Goal: Task Accomplishment & Management: Complete application form

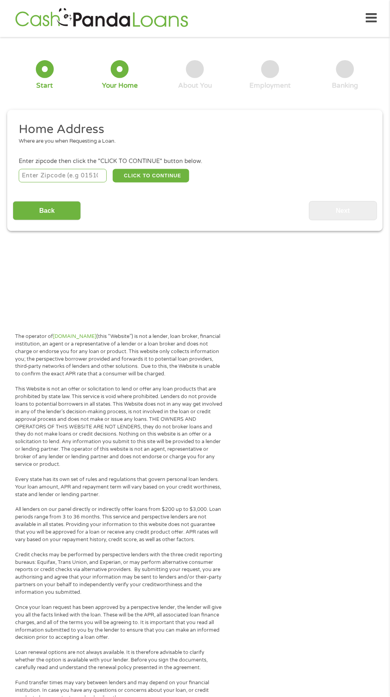
scroll to position [4, 0]
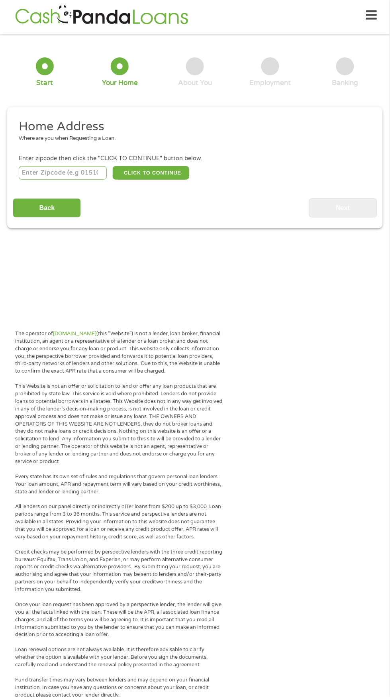
click at [59, 171] on input "number" at bounding box center [63, 173] width 88 height 14
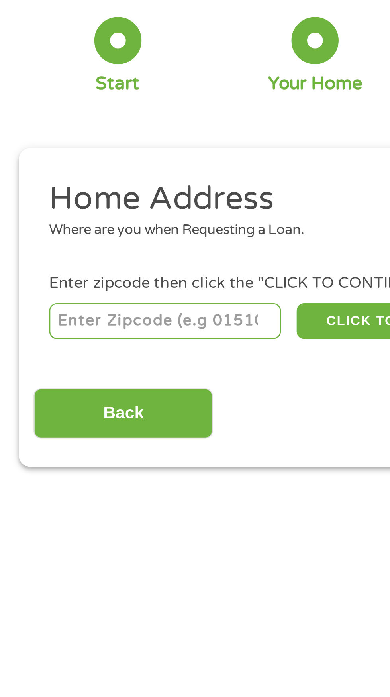
type input "47868"
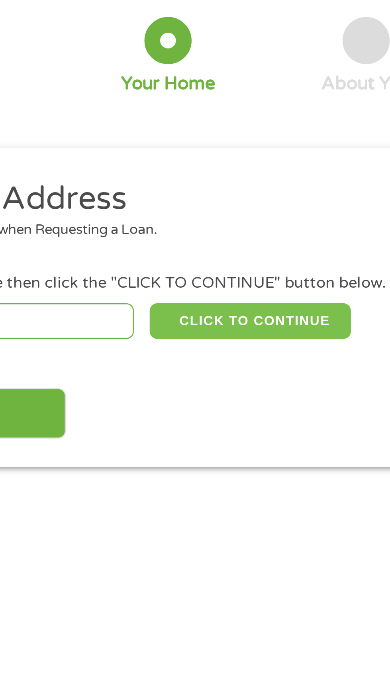
click at [147, 172] on button "CLICK TO CONTINUE" at bounding box center [151, 173] width 77 height 14
type input "47868"
type input "Poland"
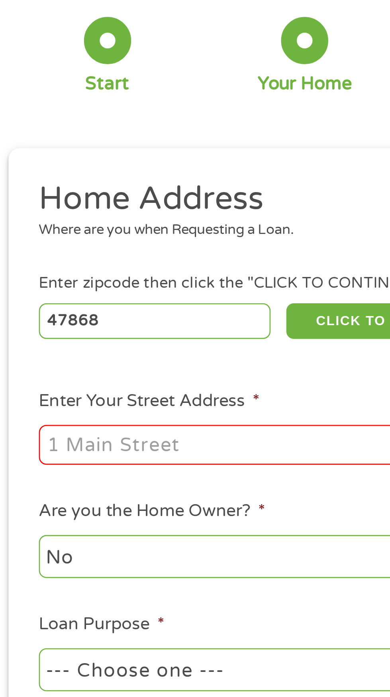
click at [59, 221] on input "Enter Your Street Address *" at bounding box center [104, 220] width 171 height 15
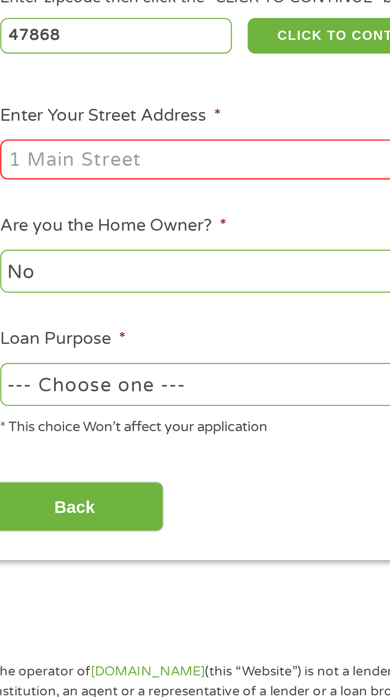
type input "2375 Mangus rd"
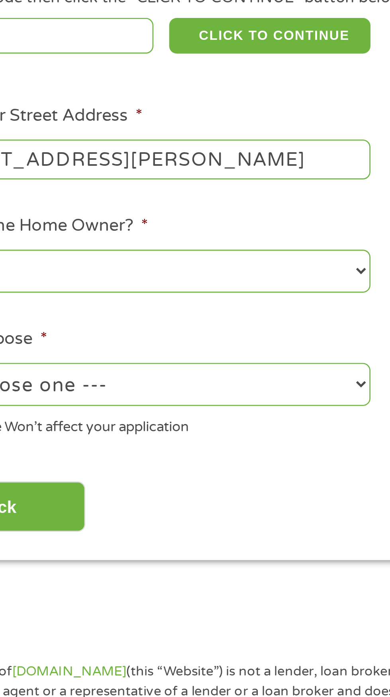
click at [173, 309] on select "--- Choose one --- Pay Bills Debt Consolidation Home Improvement Major Purchase…" at bounding box center [104, 305] width 171 height 16
select select "other"
click at [19, 298] on select "--- Choose one --- Pay Bills Debt Consolidation Home Improvement Major Purchase…" at bounding box center [104, 305] width 171 height 16
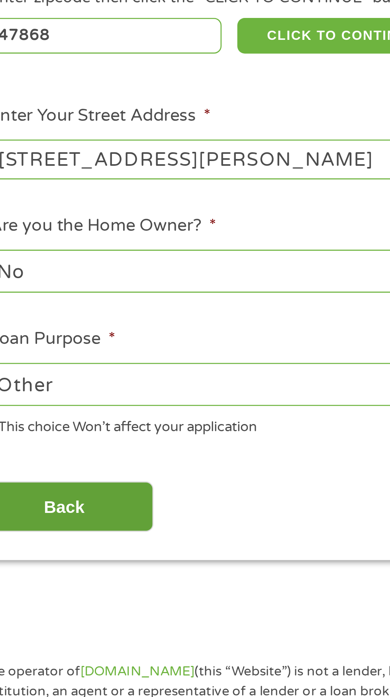
click at [59, 350] on input "Back" at bounding box center [47, 353] width 68 height 20
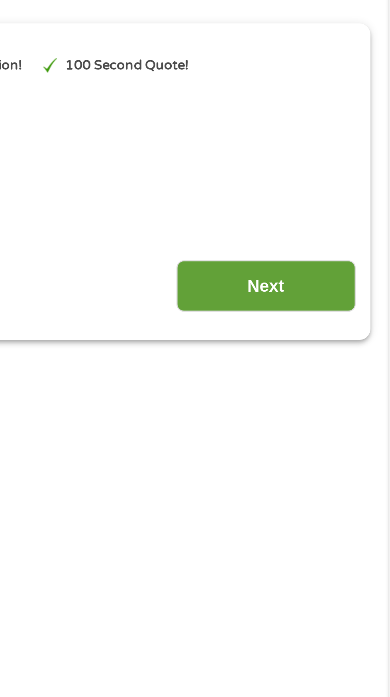
click at [340, 204] on input "Next" at bounding box center [343, 207] width 68 height 20
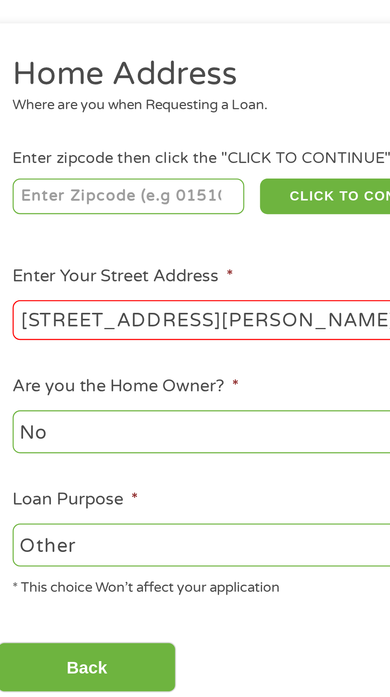
click at [114, 217] on input "2375 Mangus rd" at bounding box center [104, 220] width 171 height 15
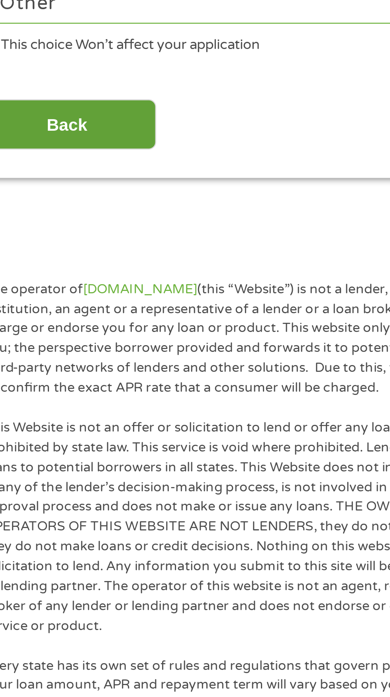
type input "2375 Mangus rd Poland In"
click at [55, 356] on input "Back" at bounding box center [47, 353] width 68 height 20
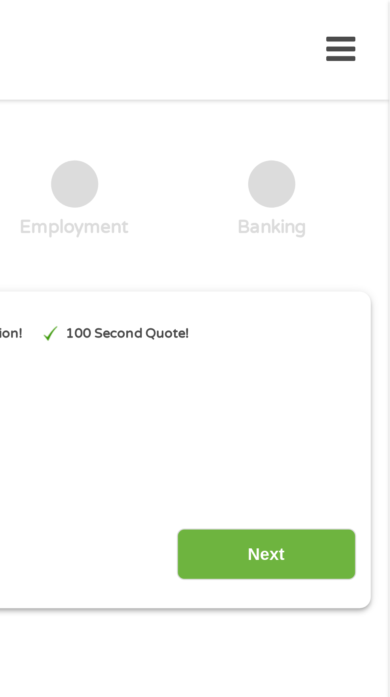
scroll to position [0, 0]
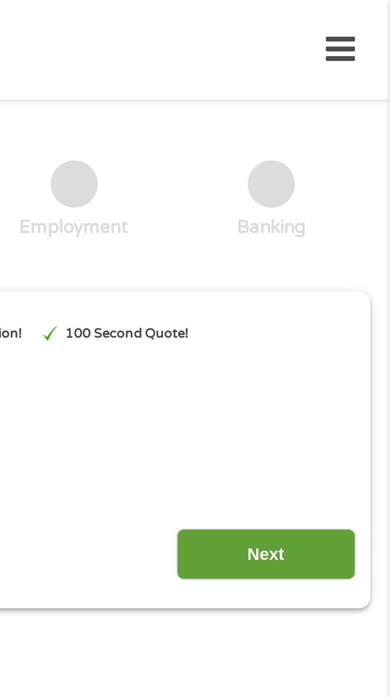
click at [344, 219] on input "Next" at bounding box center [343, 211] width 68 height 20
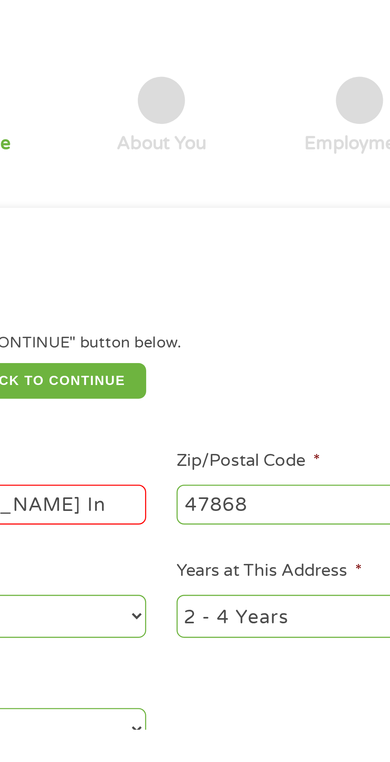
scroll to position [4, 0]
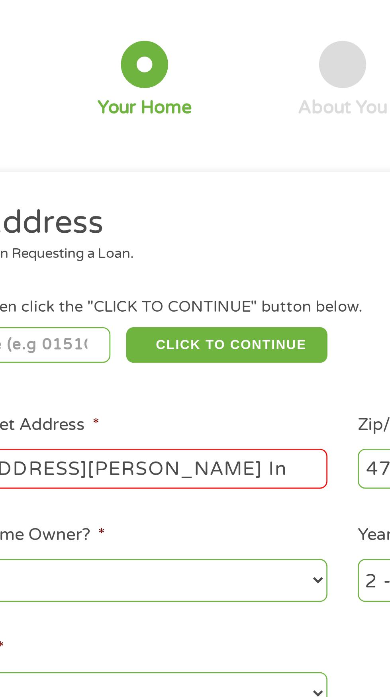
click at [152, 223] on input "2375 Mangus rd Poland In" at bounding box center [104, 220] width 171 height 15
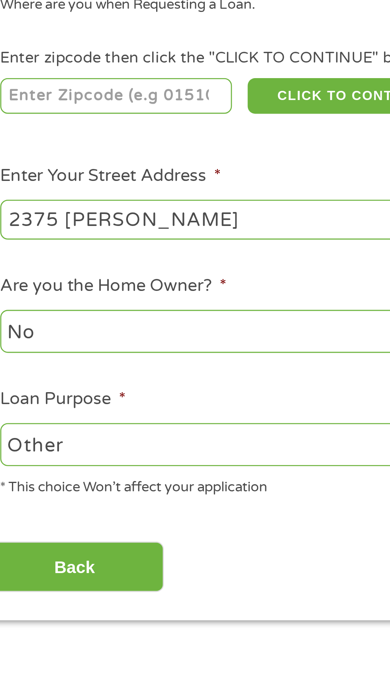
type input "2375"
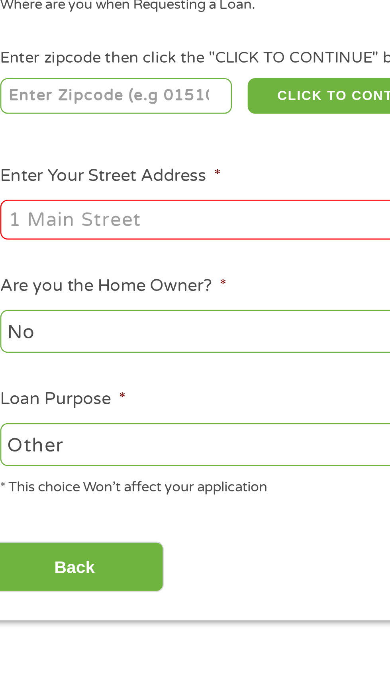
type input "2375 Mangus rd"
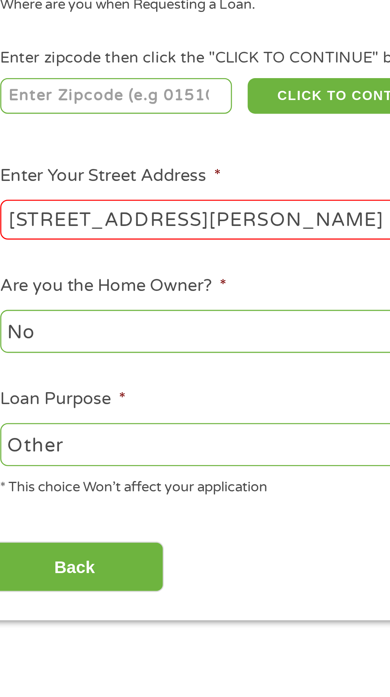
type input "47868"
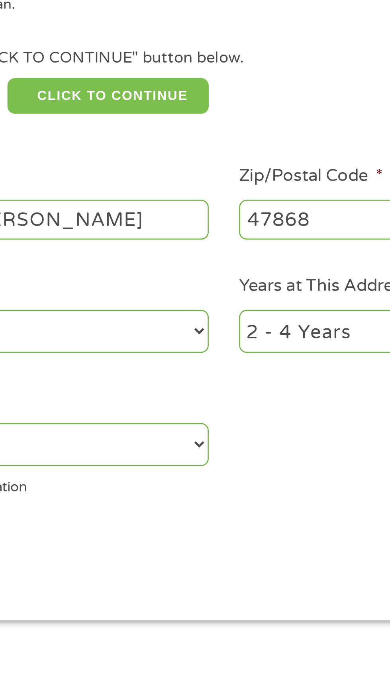
click at [160, 171] on button "CLICK TO CONTINUE" at bounding box center [151, 173] width 77 height 14
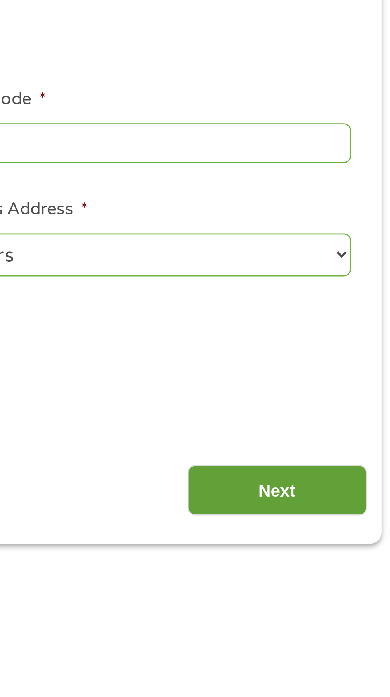
click at [335, 357] on input "Next" at bounding box center [343, 353] width 68 height 20
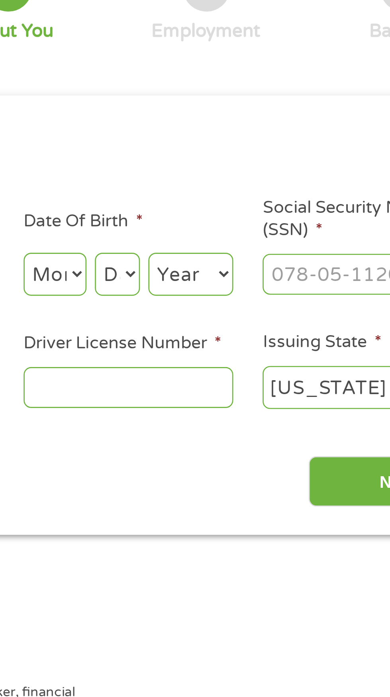
click at [212, 175] on select "Month 1 2 3 4 5 6 7 8 9 10 11 12" at bounding box center [213, 175] width 24 height 16
select select "7"
click at [201, 167] on select "Month 1 2 3 4 5 6 7 8 9 10 11 12" at bounding box center [213, 175] width 24 height 16
click at [241, 179] on select "Day 1 2 3 4 5 6 7 8 9 10 11 12 13 14 15 16 17 18 19 20 21 22 23 24 25 26 27 28 …" at bounding box center [236, 175] width 17 height 16
select select "22"
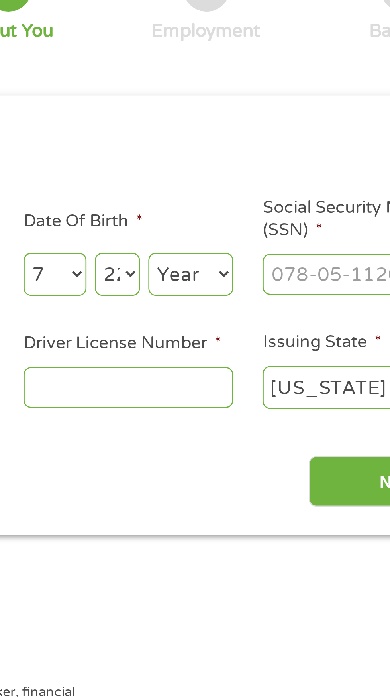
click at [228, 167] on select "Day 1 2 3 4 5 6 7 8 9 10 11 12 13 14 15 16 17 18 19 20 21 22 23 24 25 26 27 28 …" at bounding box center [236, 175] width 17 height 16
click at [268, 173] on select "Year 2007 2006 2005 2004 2003 2002 2001 2000 1999 1998 1997 1996 1995 1994 1993…" at bounding box center [264, 175] width 32 height 16
select select "1977"
click at [248, 167] on select "Year 2007 2006 2005 2004 2003 2002 2001 2000 1999 1998 1997 1996 1995 1994 1993…" at bounding box center [264, 175] width 32 height 16
click at [310, 198] on label "Issuing State *" at bounding box center [314, 201] width 45 height 8
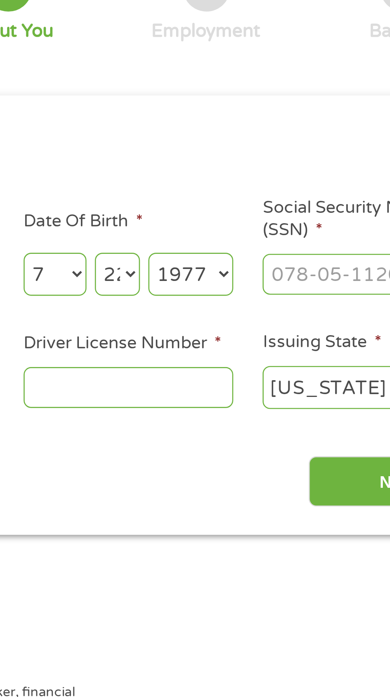
click at [310, 210] on select "Alabama Alaska Arizona Arkansas California Colorado Connecticut Delaware Distri…" at bounding box center [332, 218] width 80 height 16
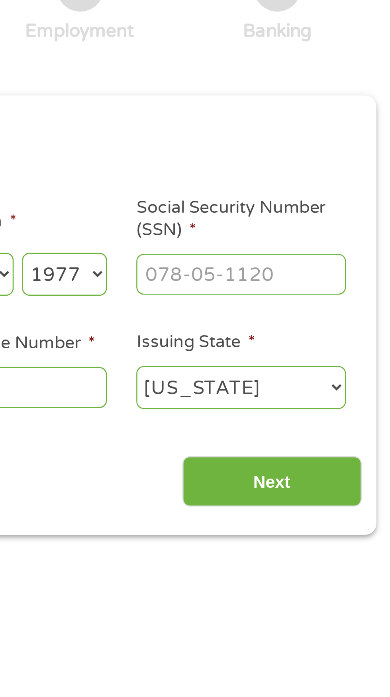
click at [315, 172] on input "Social Security Number (SSN) *" at bounding box center [332, 174] width 80 height 15
type input "316-82-7524"
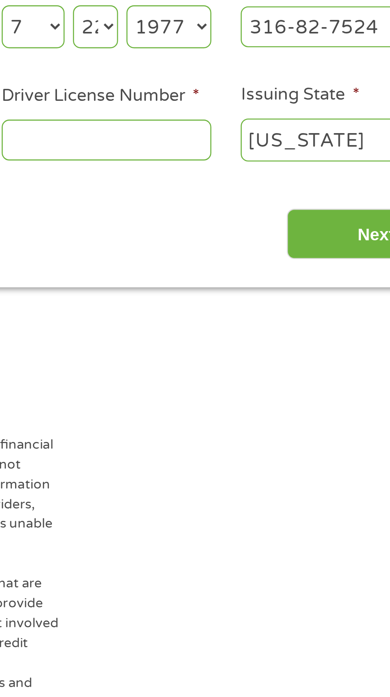
click at [232, 221] on input "Driver License Number *" at bounding box center [241, 218] width 80 height 15
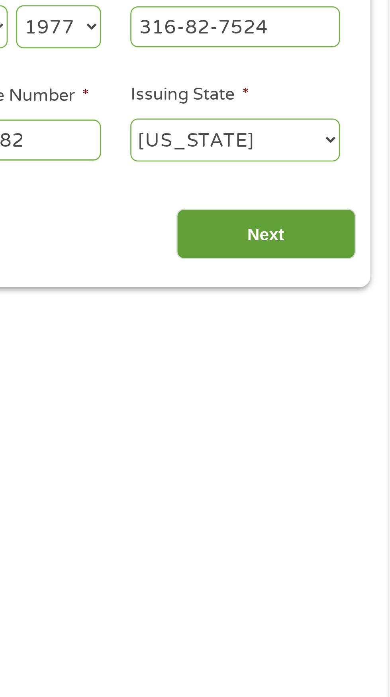
type input "1110056082"
click at [336, 252] on input "Next" at bounding box center [343, 254] width 68 height 20
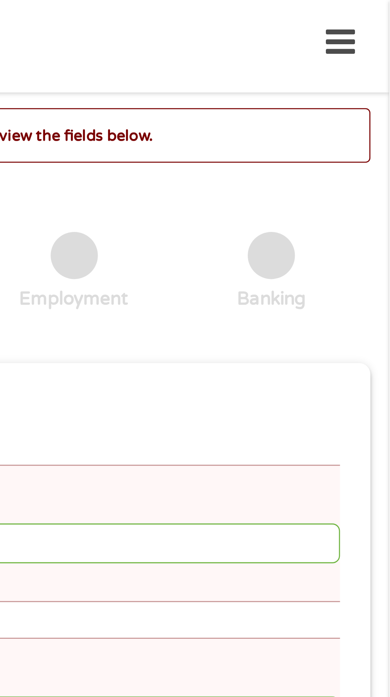
scroll to position [3, 0]
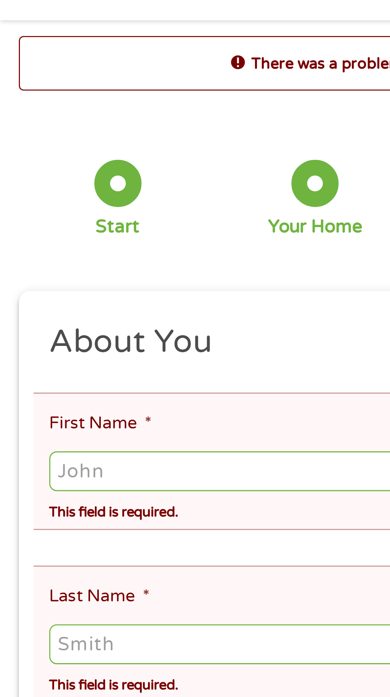
click at [39, 207] on input "First Name *" at bounding box center [195, 206] width 353 height 15
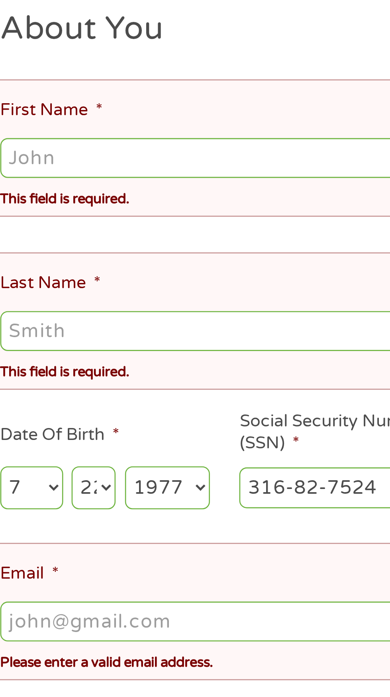
type input "Jeremy"
type input "Walker"
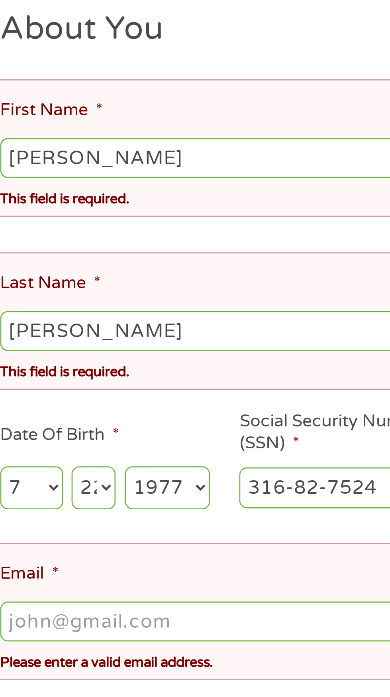
type input "jwalk3299@gmail.com"
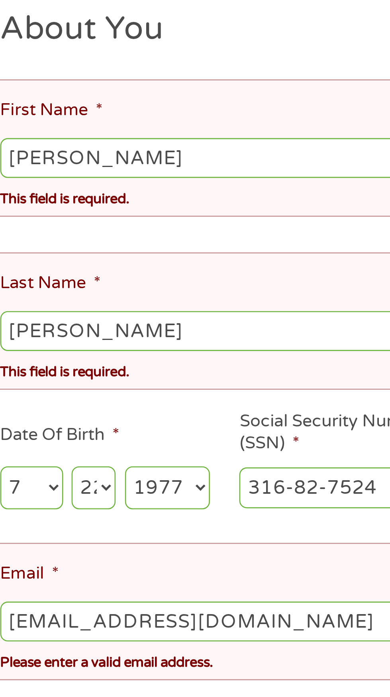
type input "(812) 585-5890"
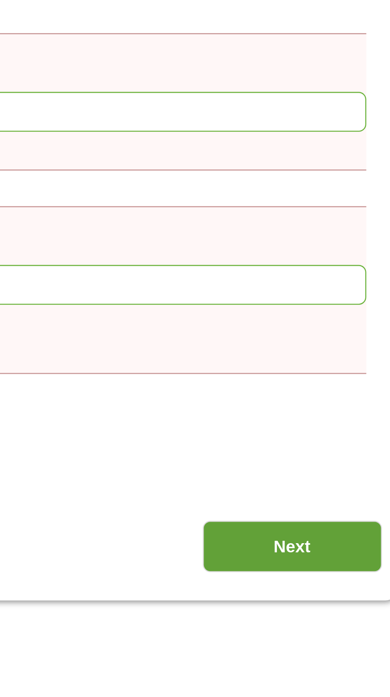
click at [336, 541] on input "Next" at bounding box center [343, 548] width 68 height 20
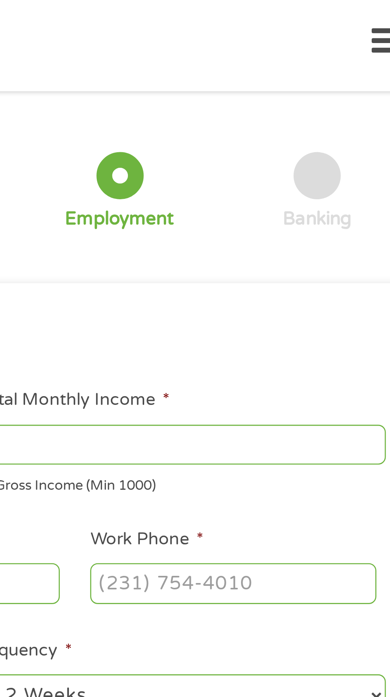
scroll to position [0, 0]
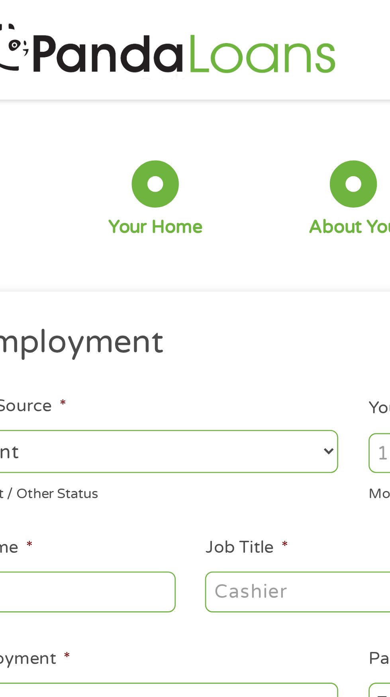
click at [179, 170] on select "--- Choose one --- Employment Self Employed Benefits" at bounding box center [104, 171] width 171 height 16
select select "selfEmployed"
click at [19, 163] on select "--- Choose one --- Employment Self Employed Benefits" at bounding box center [104, 171] width 171 height 16
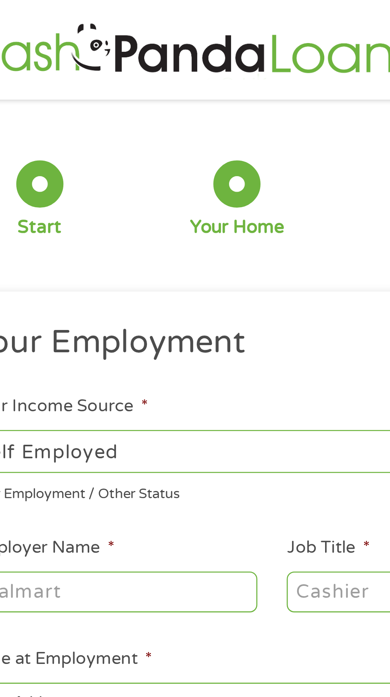
click at [63, 225] on input "Employer Name *" at bounding box center [73, 224] width 109 height 15
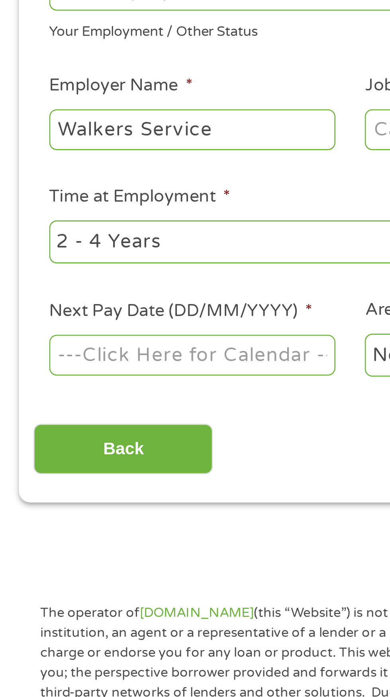
scroll to position [2, 0]
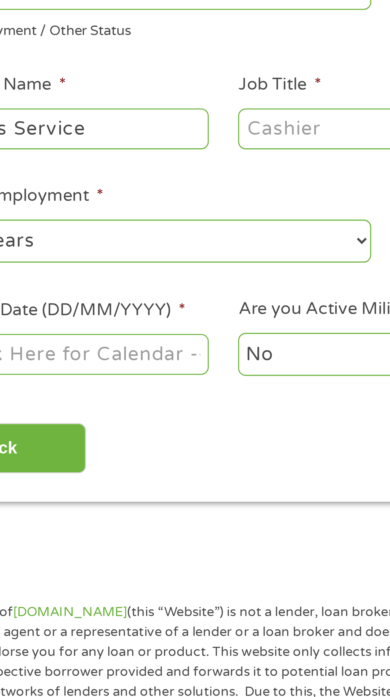
type input "Walkers Service"
click at [178, 269] on select "--- Choose one --- 1 Year or less 1 - 2 Years 2 - 4 Years Over 4 Years" at bounding box center [104, 265] width 171 height 16
select select "60months"
click at [19, 257] on select "--- Choose one --- 1 Year or less 1 - 2 Years 2 - 4 Years Over 4 Years" at bounding box center [104, 265] width 171 height 16
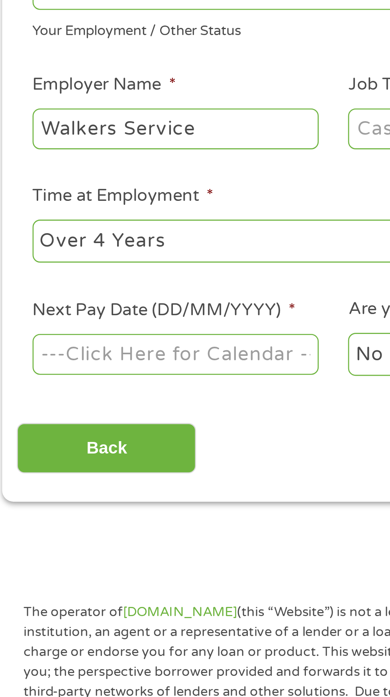
click at [67, 309] on body "Home Get Loan Offer How it works FAQs Blog Cash Loans Quick Loans Online Loans …" at bounding box center [195, 606] width 390 height 1217
click at [97, 309] on input "Next Pay Date (DD/MM/YYYY) *" at bounding box center [73, 308] width 109 height 15
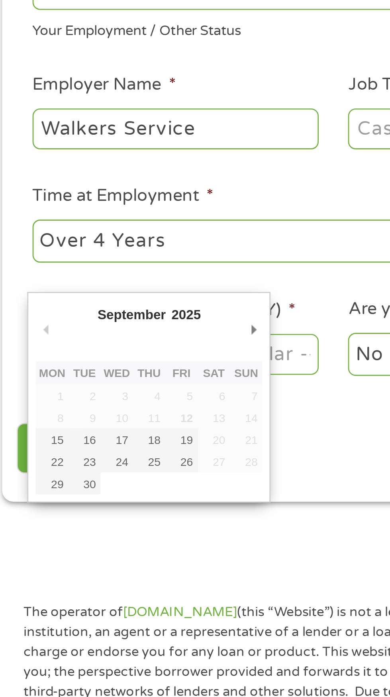
click at [94, 333] on td "14" at bounding box center [100, 332] width 12 height 8
type input "26/09/2025"
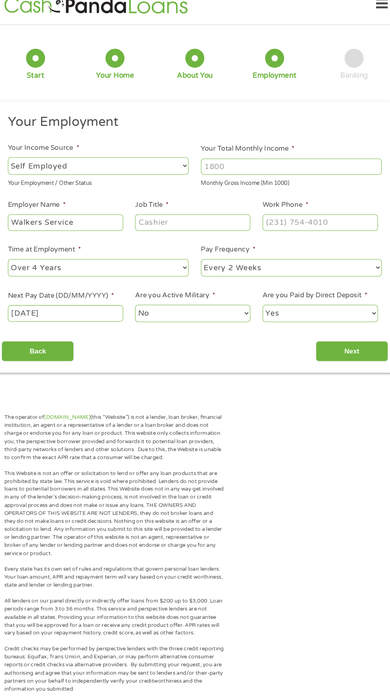
click at [183, 226] on input "Job Title *" at bounding box center [193, 222] width 109 height 15
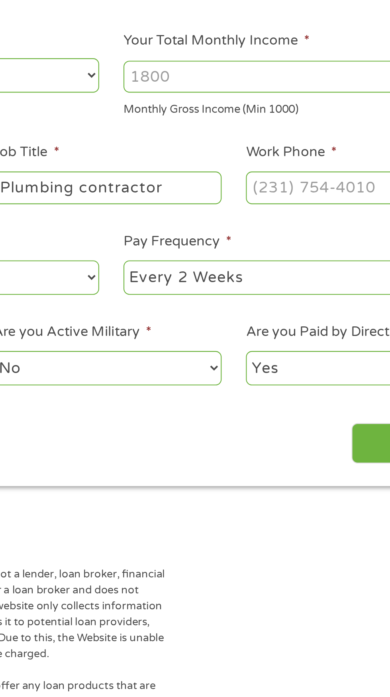
type input "Plumbing contractor"
click at [274, 226] on input "Work Phone *" at bounding box center [313, 222] width 109 height 15
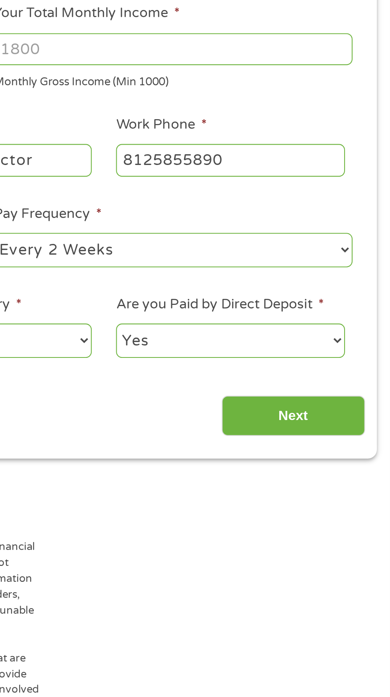
type input "(812) 585-5890"
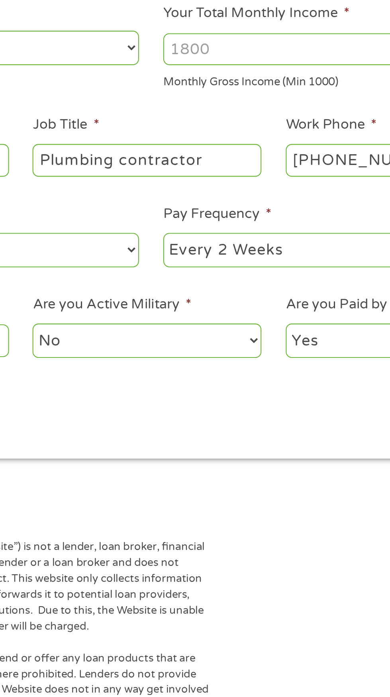
click at [239, 169] on input "Your Total Monthly Income *" at bounding box center [286, 169] width 171 height 15
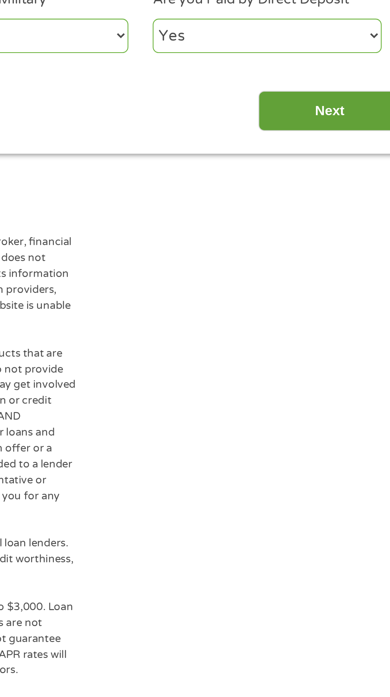
type input "4000"
click at [350, 344] on input "Next" at bounding box center [343, 345] width 68 height 20
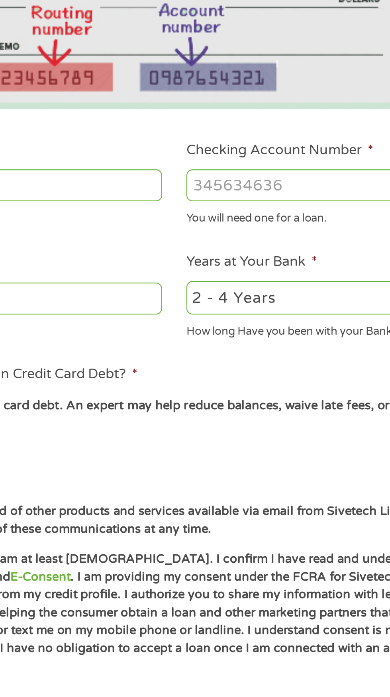
scroll to position [4, 0]
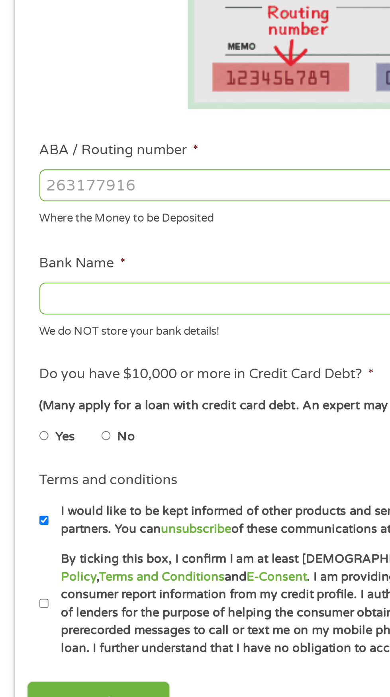
click at [61, 283] on input "ABA / Routing number *" at bounding box center [104, 281] width 171 height 15
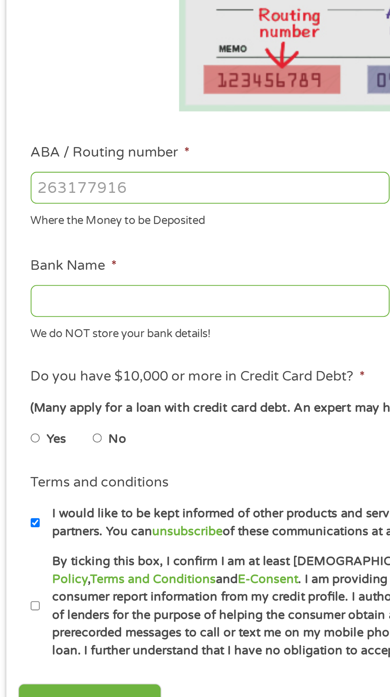
type input "041215663"
type input "SUTTON BANK"
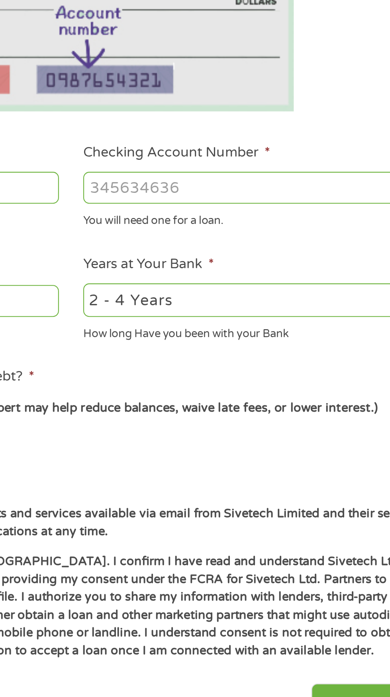
type input "041215663"
click at [255, 279] on input "Checking Account Number *" at bounding box center [286, 281] width 171 height 15
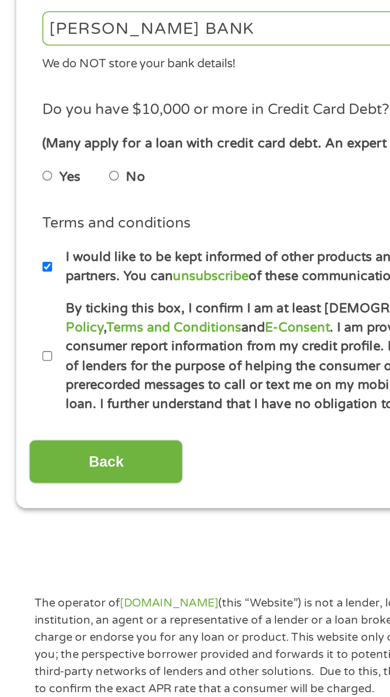
scroll to position [20, 0]
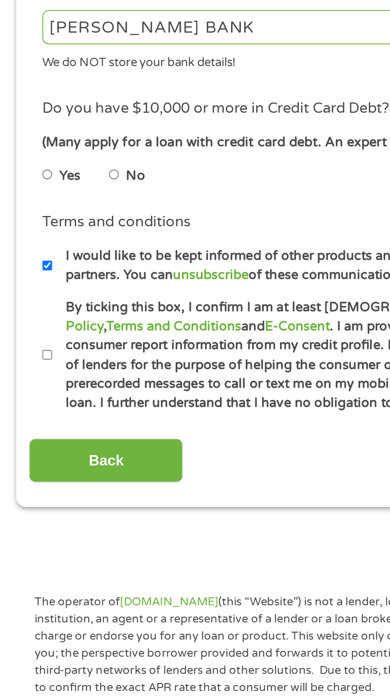
type input "3233262387040"
click at [23, 384] on input "Yes" at bounding box center [21, 384] width 5 height 13
radio input "true"
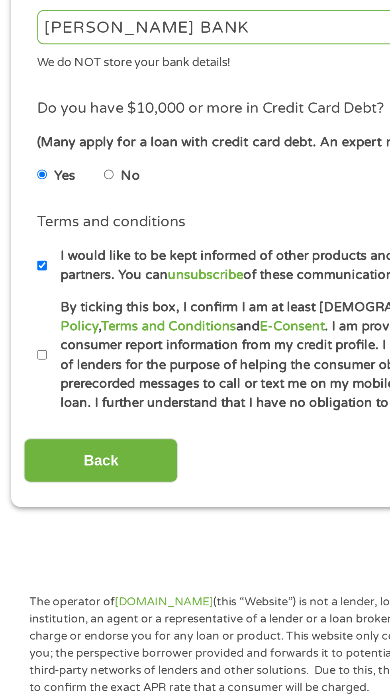
click at [28, 466] on label "By ticking this box, I confirm I am at least 18 years old. I confirm I have rea…" at bounding box center [199, 464] width 352 height 51
click at [24, 466] on input "By ticking this box, I confirm I am at least 18 years old. I confirm I have rea…" at bounding box center [21, 464] width 5 height 13
checkbox input "true"
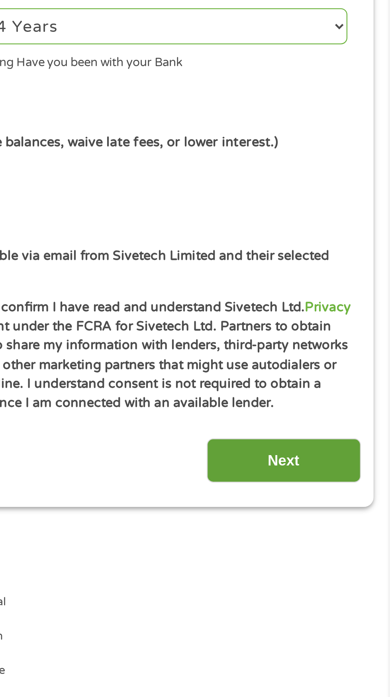
click at [334, 514] on input "Next" at bounding box center [343, 511] width 68 height 20
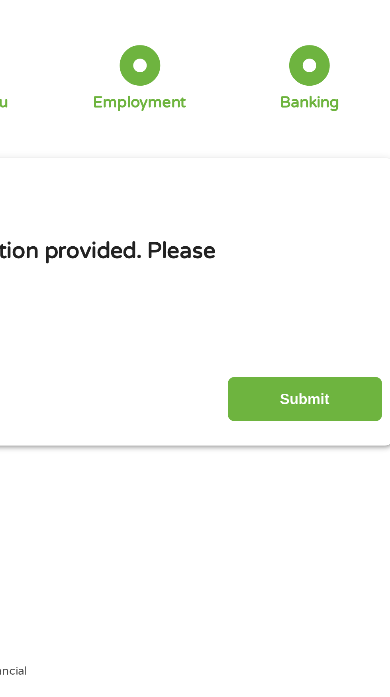
scroll to position [4, 0]
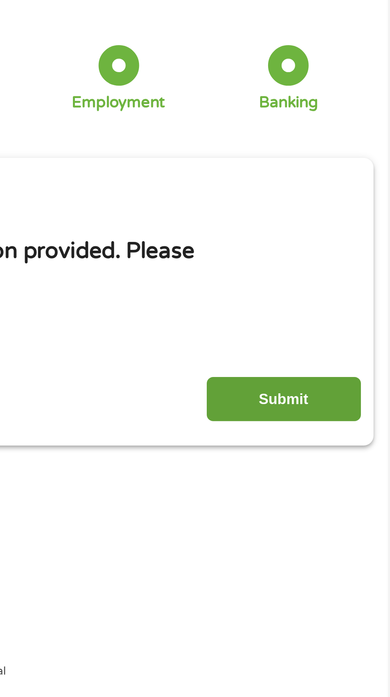
click at [335, 221] on input "Submit" at bounding box center [343, 214] width 68 height 20
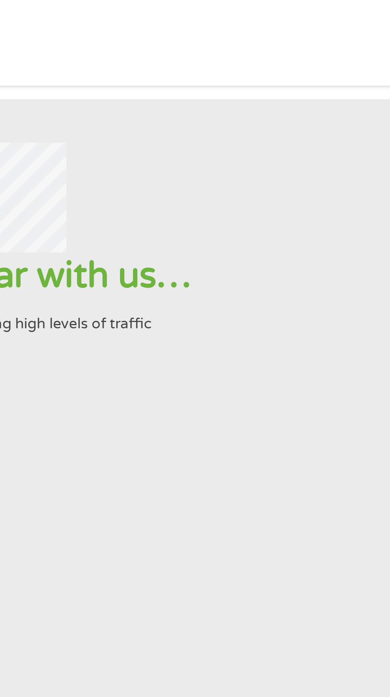
scroll to position [0, 0]
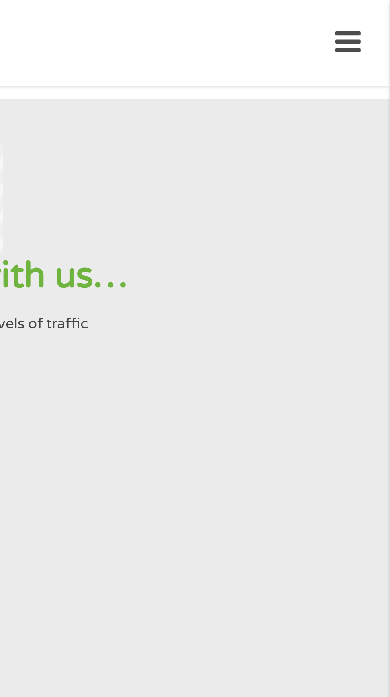
click at [372, 25] on icon at bounding box center [371, 19] width 11 height 20
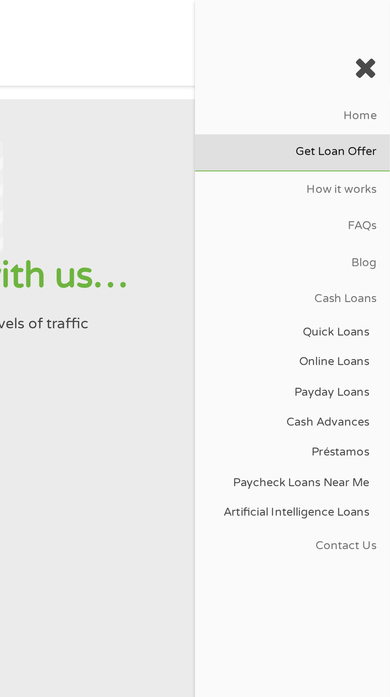
click at [365, 71] on link "Get Loan Offer" at bounding box center [347, 67] width 86 height 16
